Goal: Find specific page/section: Find specific page/section

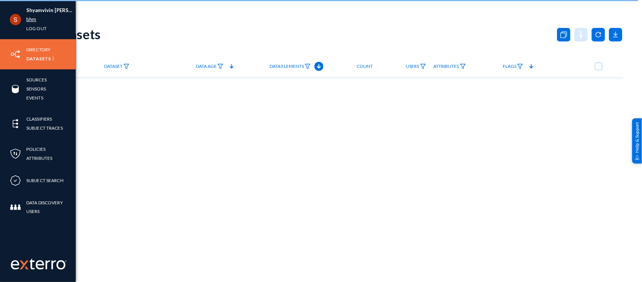
click at [29, 22] on link "bhm" at bounding box center [31, 19] width 10 height 9
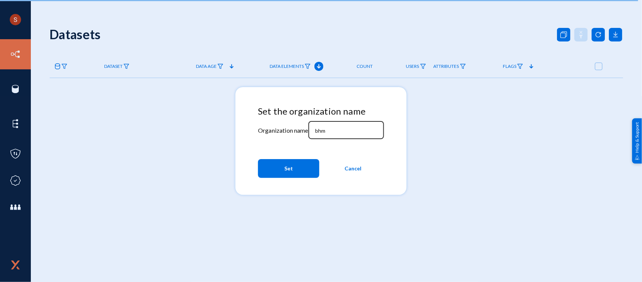
click at [321, 131] on input "bhm" at bounding box center [347, 130] width 65 height 7
type input "tandl"
click at [303, 165] on button "Set" at bounding box center [288, 168] width 61 height 19
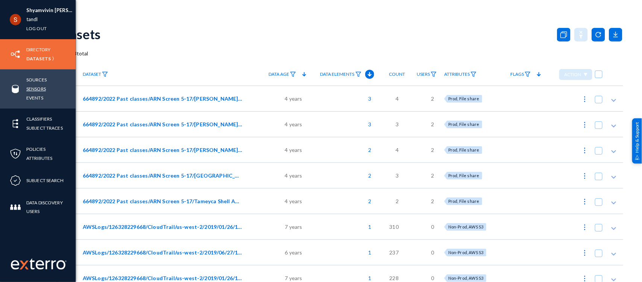
click at [36, 87] on link "Sensors" at bounding box center [36, 88] width 20 height 9
